Goal: Task Accomplishment & Management: Use online tool/utility

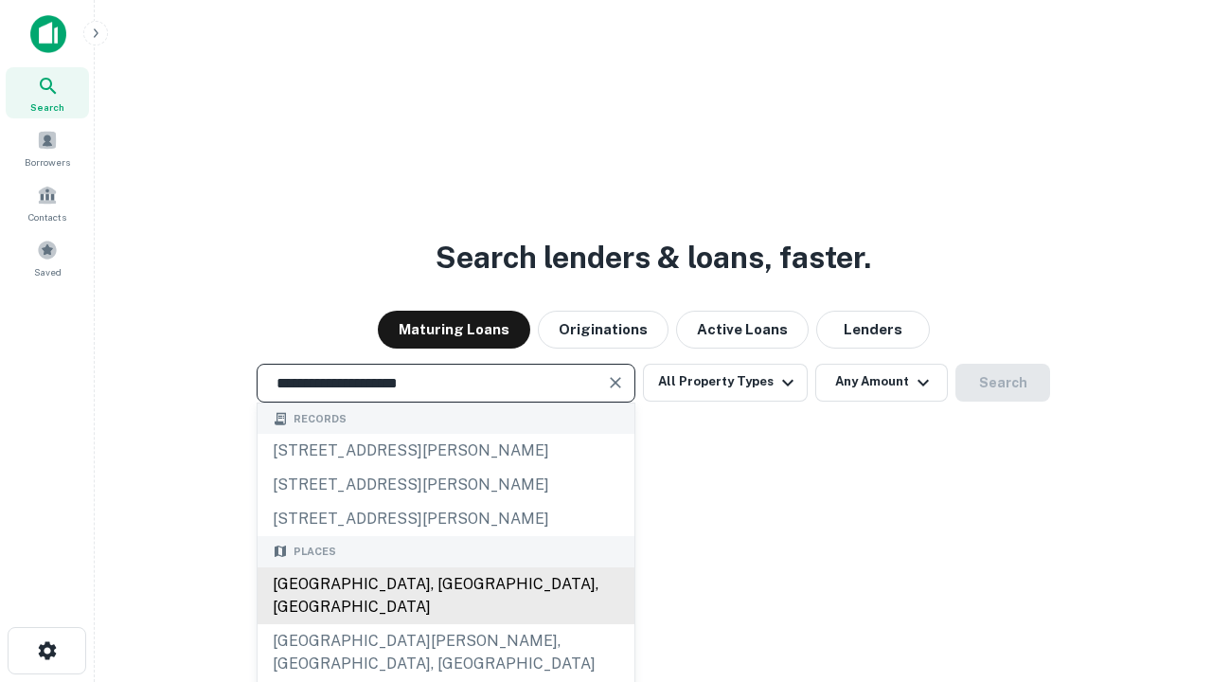
click at [445, 624] on div "[GEOGRAPHIC_DATA], [GEOGRAPHIC_DATA], [GEOGRAPHIC_DATA]" at bounding box center [446, 595] width 377 height 57
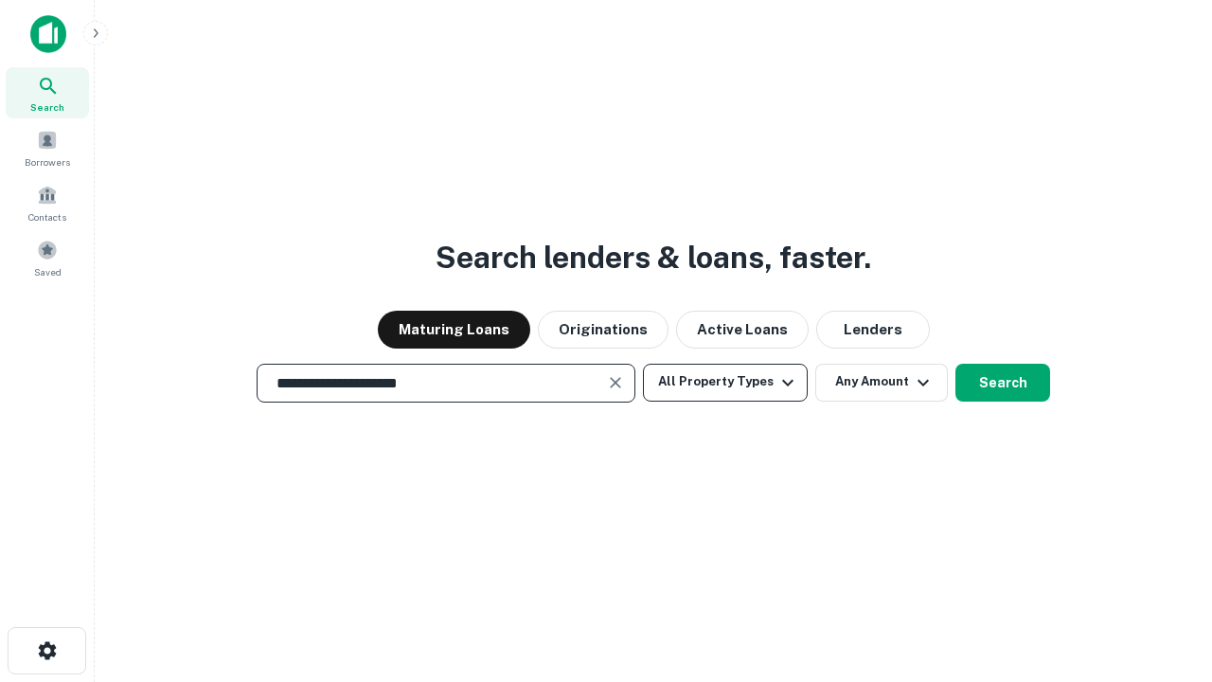
type input "**********"
click at [726, 382] on button "All Property Types" at bounding box center [725, 383] width 165 height 38
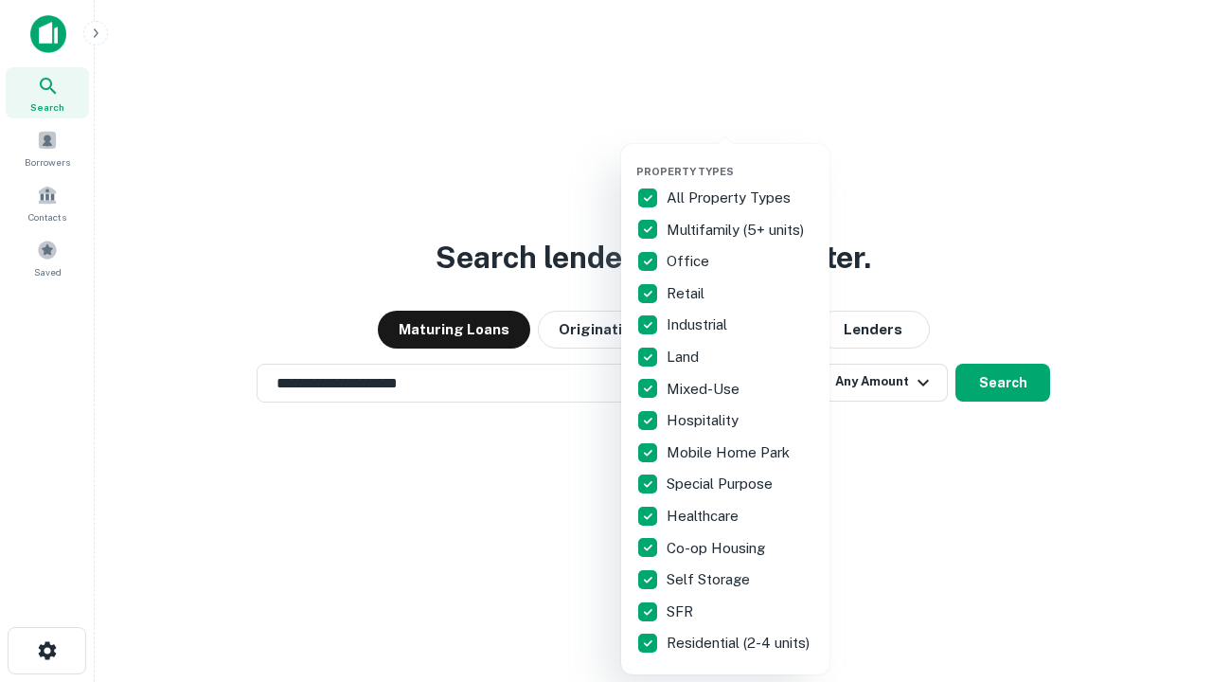
click at [741, 159] on button "button" at bounding box center [741, 159] width 208 height 1
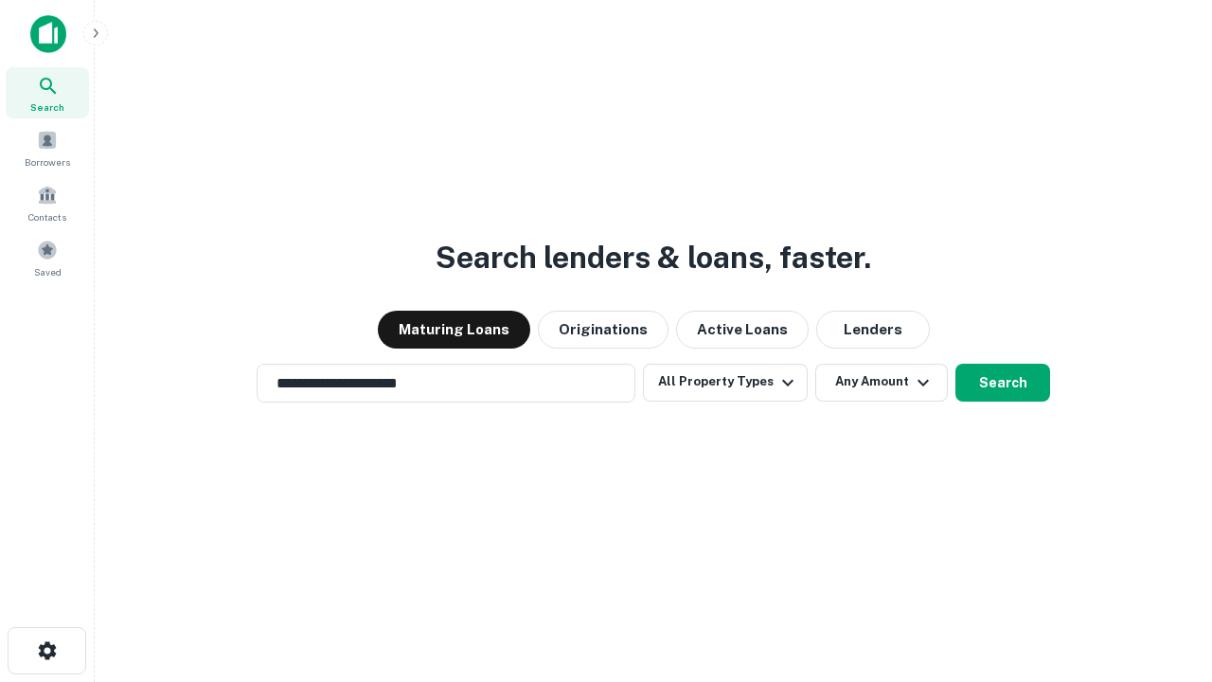
scroll to position [29, 0]
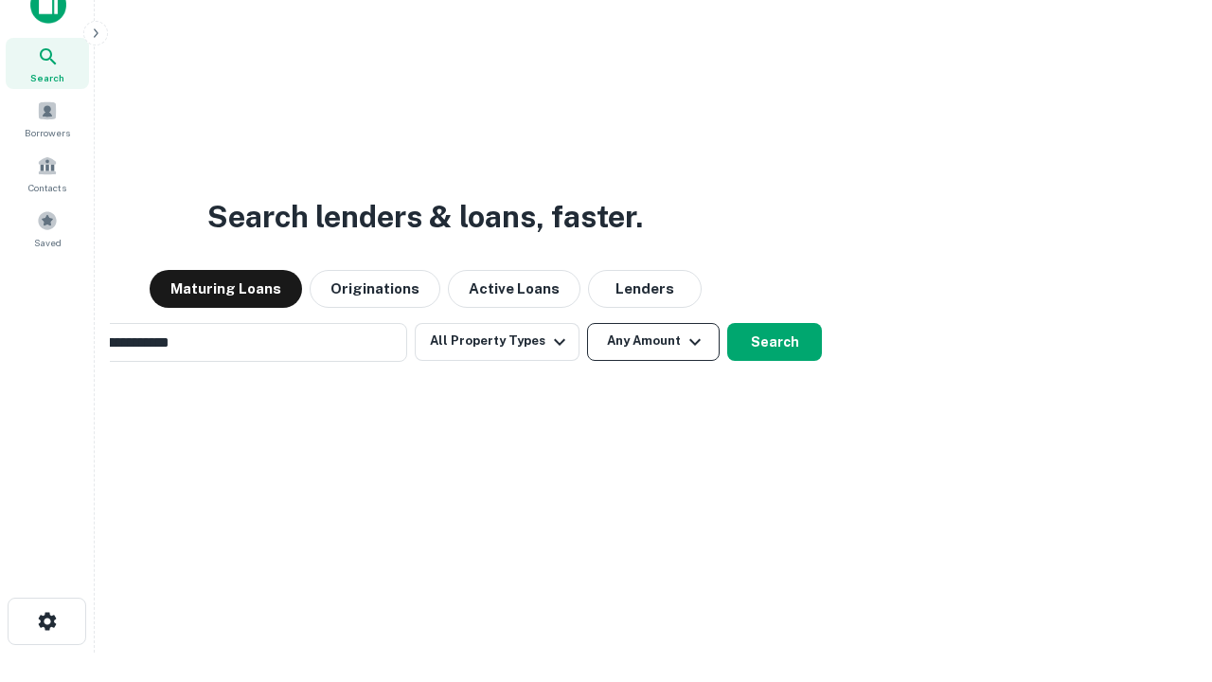
click at [587, 323] on button "Any Amount" at bounding box center [653, 342] width 133 height 38
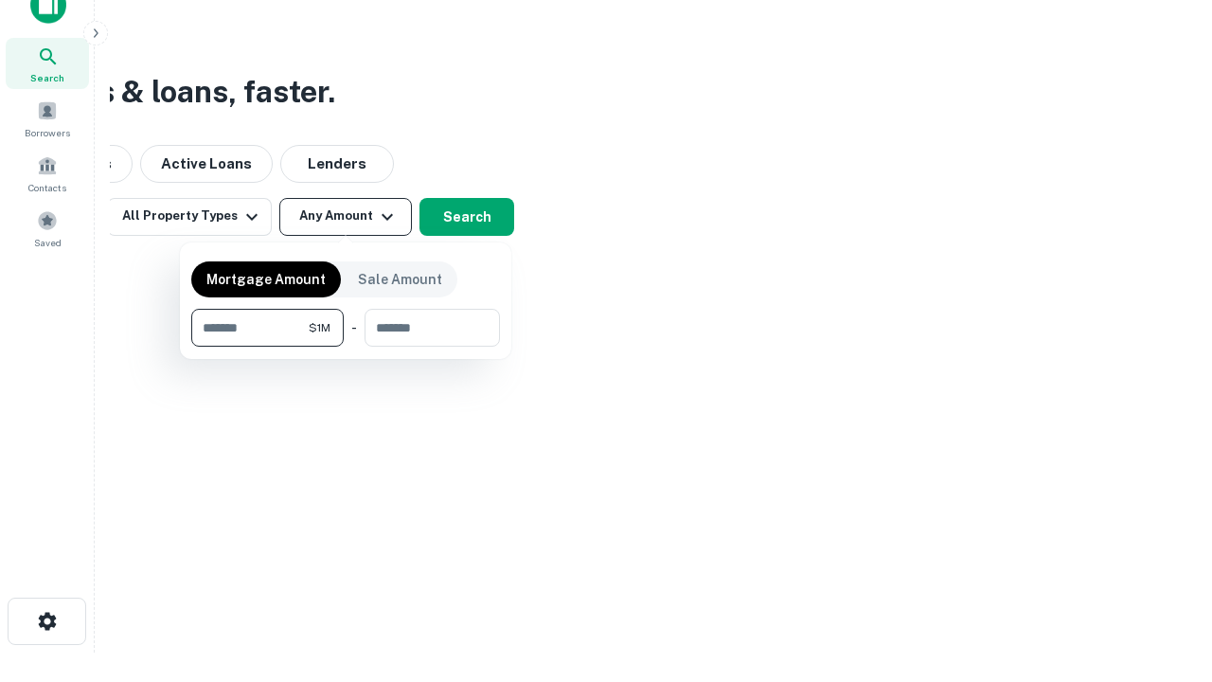
scroll to position [30, 0]
type input "*******"
click at [346, 347] on button "button" at bounding box center [345, 347] width 309 height 1
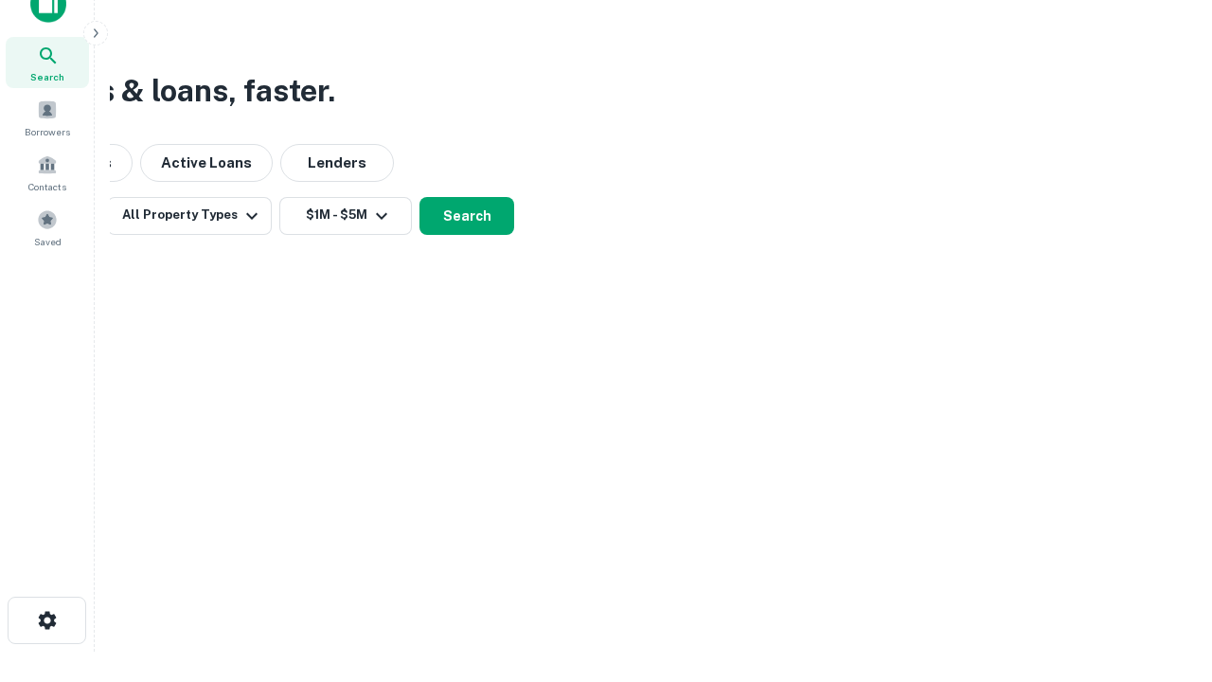
scroll to position [11, 350]
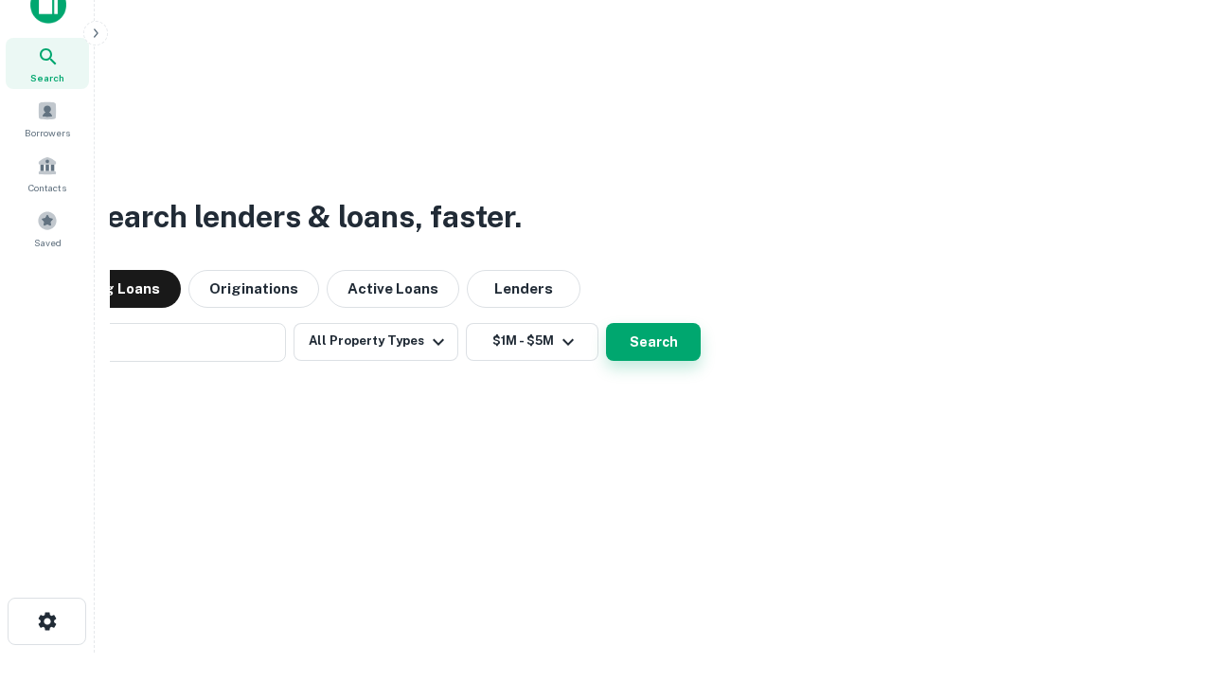
click at [606, 323] on button "Search" at bounding box center [653, 342] width 95 height 38
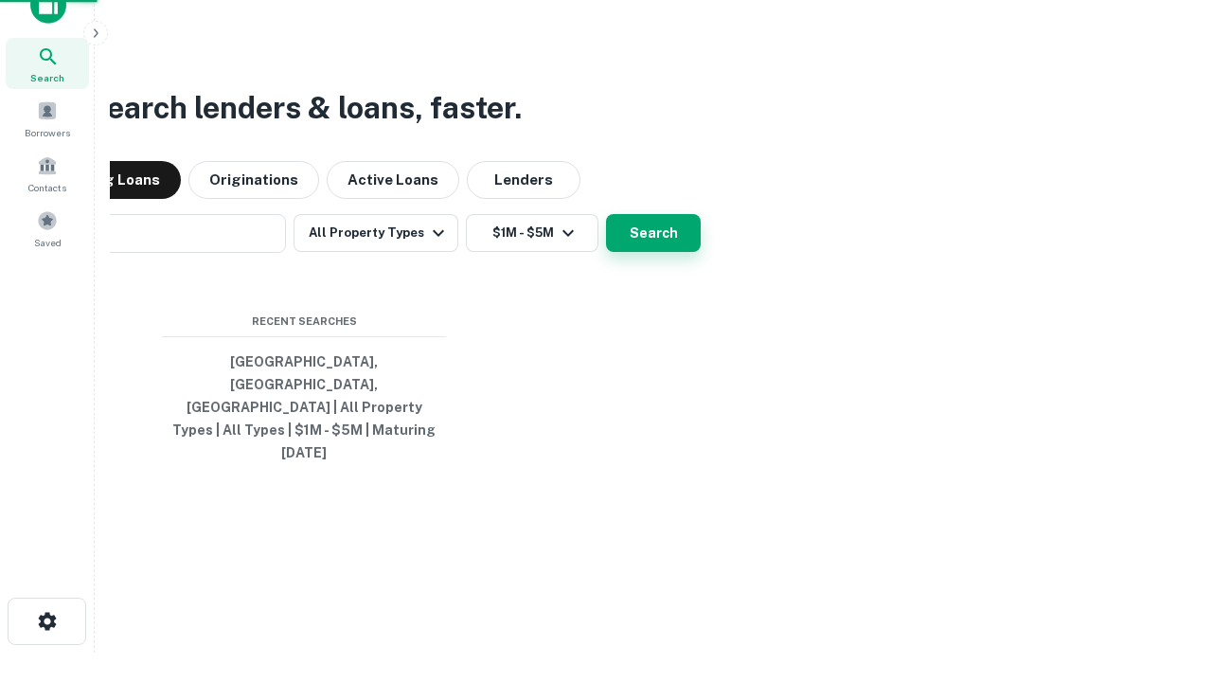
scroll to position [50, 536]
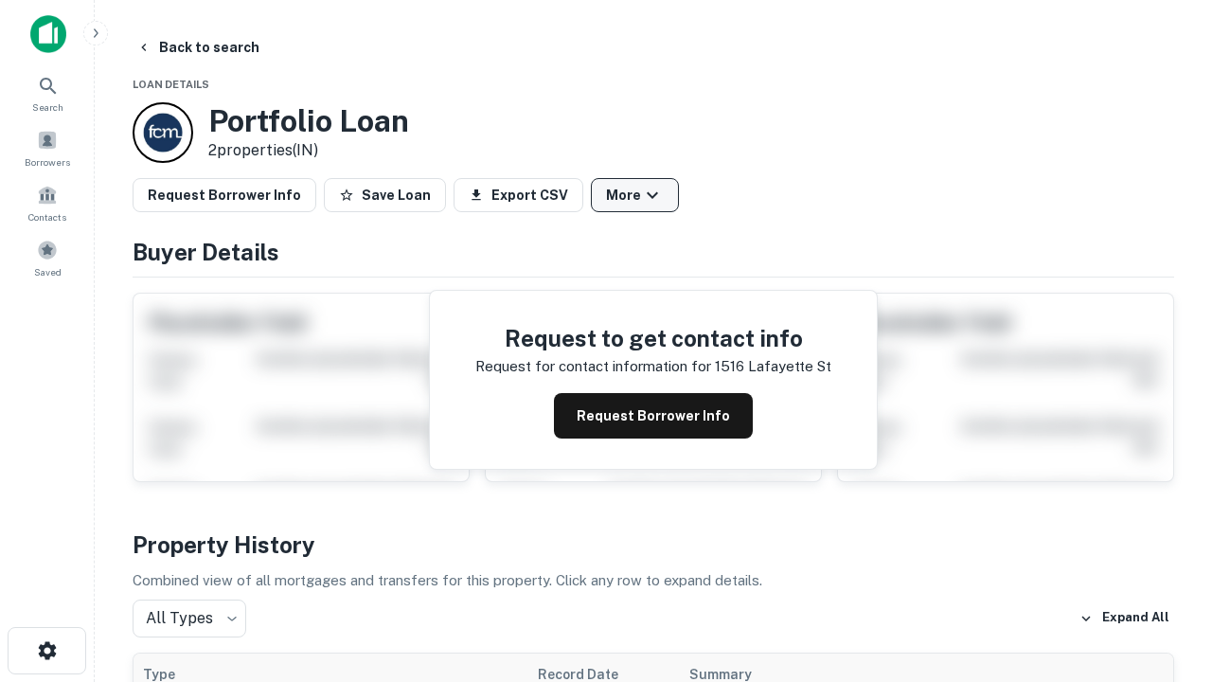
click at [635, 195] on button "More" at bounding box center [635, 195] width 88 height 34
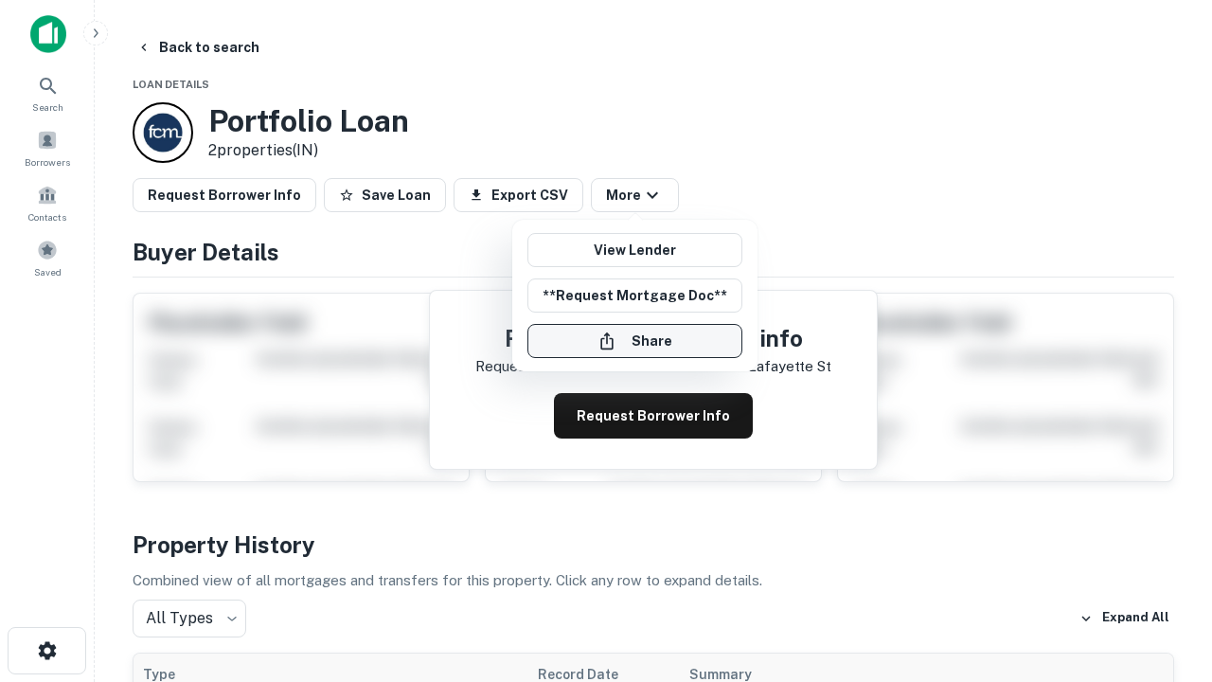
click at [635, 341] on button "Share" at bounding box center [635, 341] width 215 height 34
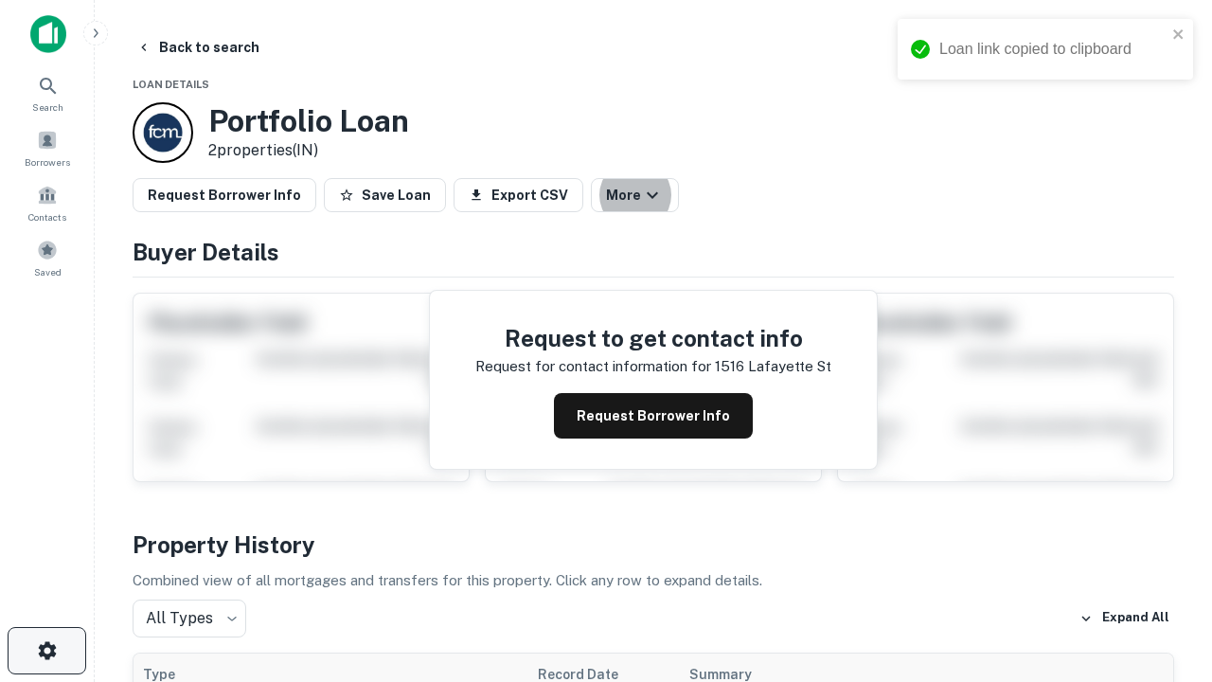
click at [46, 651] on icon "button" at bounding box center [47, 650] width 23 height 23
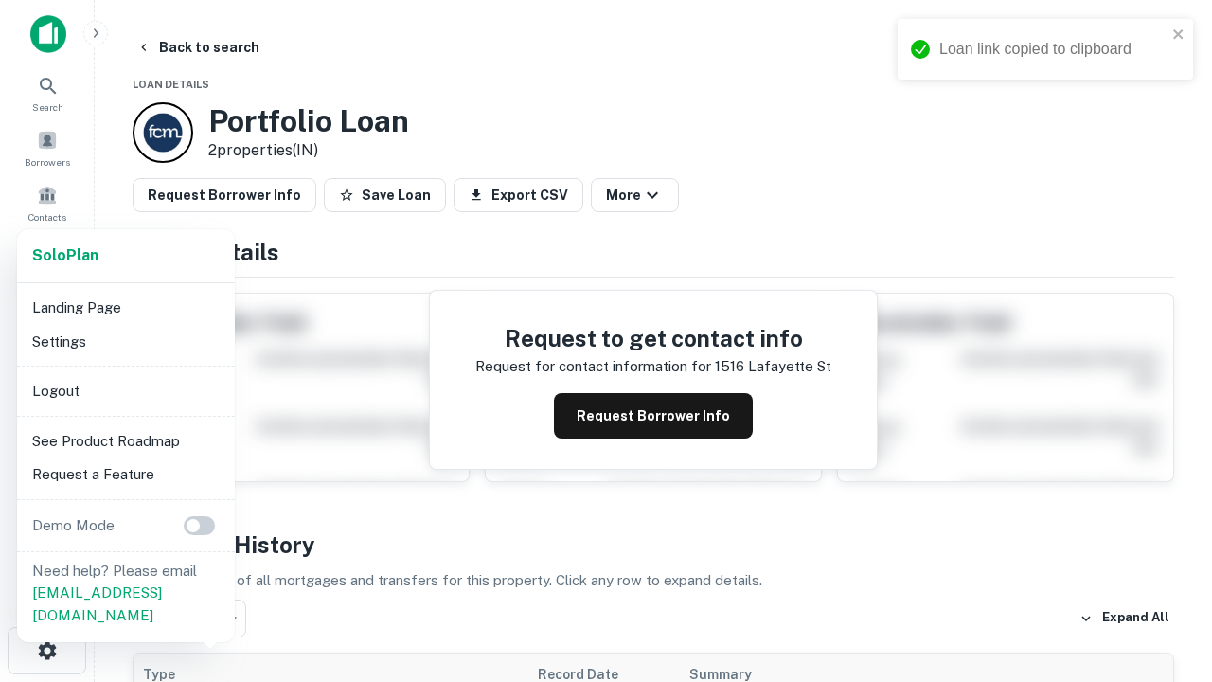
click at [125, 390] on li "Logout" at bounding box center [126, 391] width 203 height 34
